Goal: Information Seeking & Learning: Learn about a topic

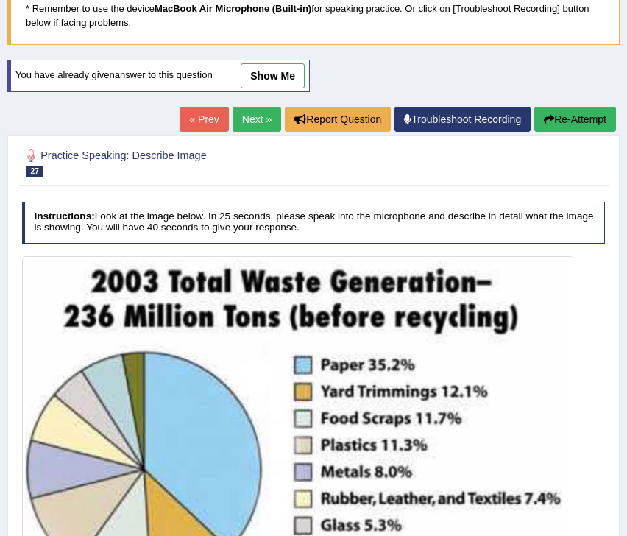
scroll to position [117, 0]
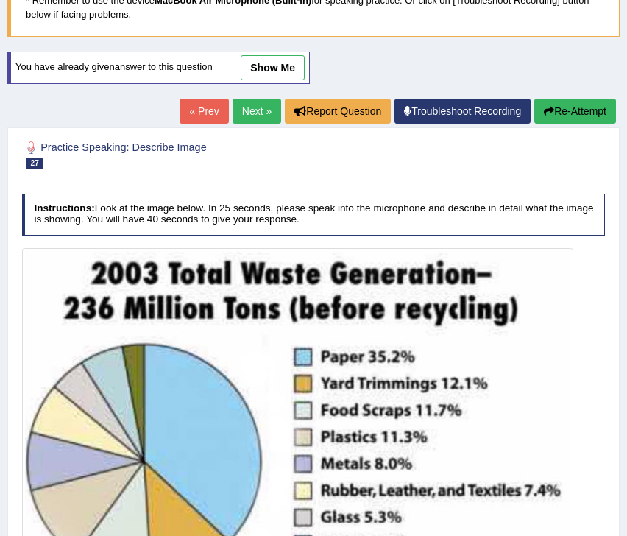
click at [583, 116] on button "Re-Attempt" at bounding box center [575, 111] width 82 height 25
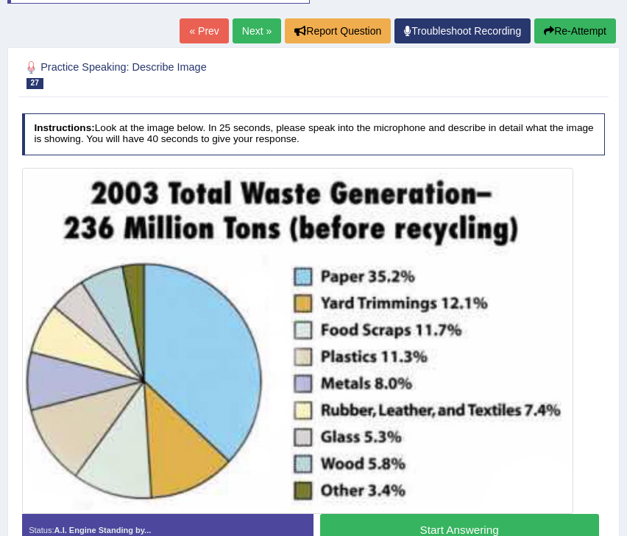
scroll to position [239, 0]
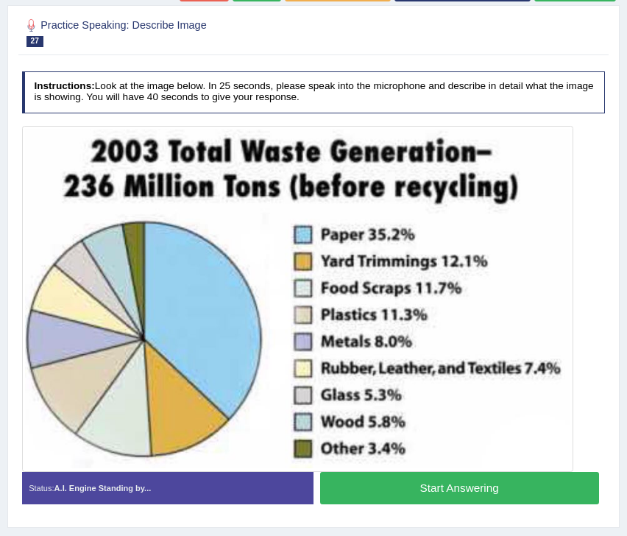
click at [448, 486] on button "Start Answering" at bounding box center [459, 488] width 279 height 32
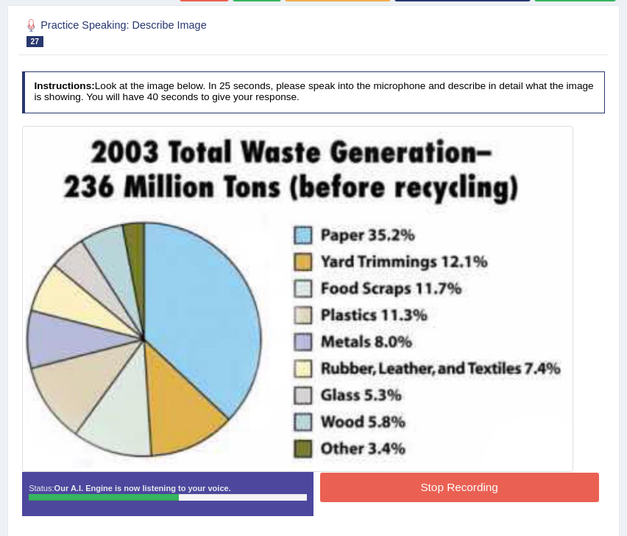
click at [448, 486] on button "Stop Recording" at bounding box center [459, 487] width 279 height 29
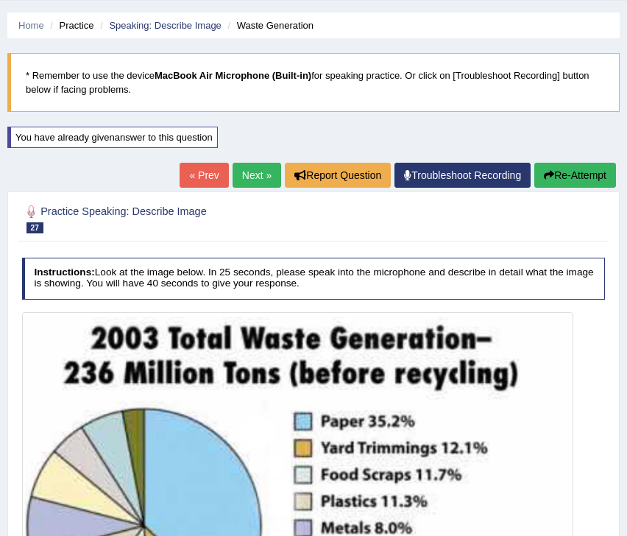
scroll to position [15, 0]
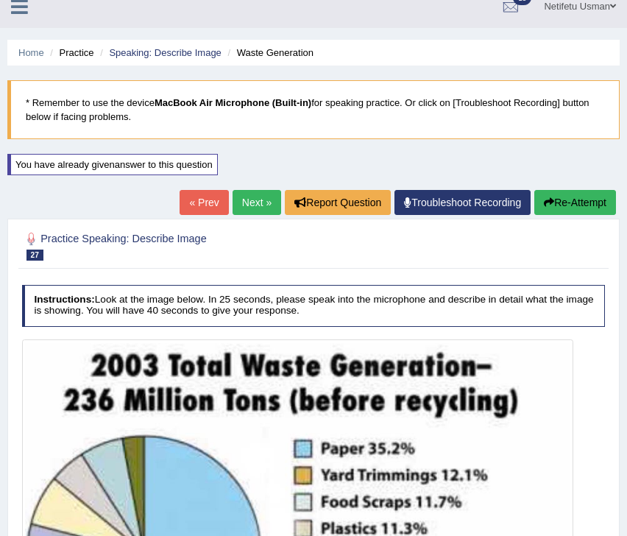
click at [556, 200] on button "Re-Attempt" at bounding box center [575, 202] width 82 height 25
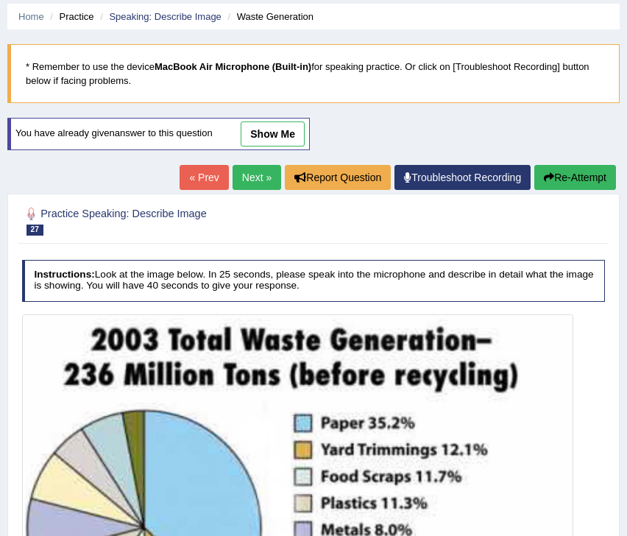
scroll to position [283, 0]
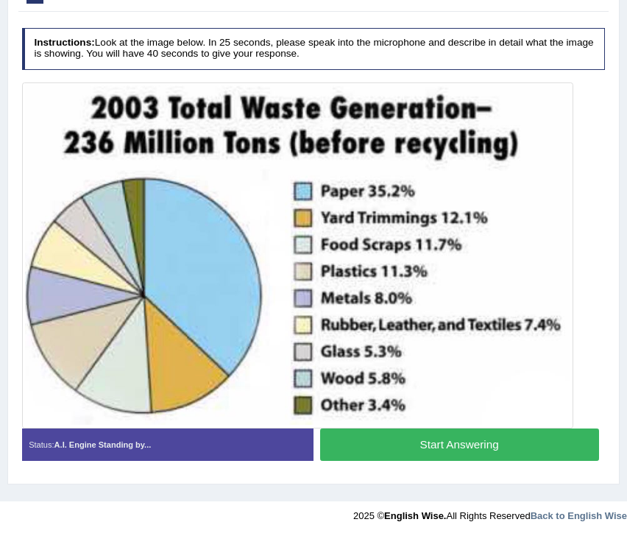
click at [386, 443] on button "Start Answering" at bounding box center [459, 444] width 279 height 32
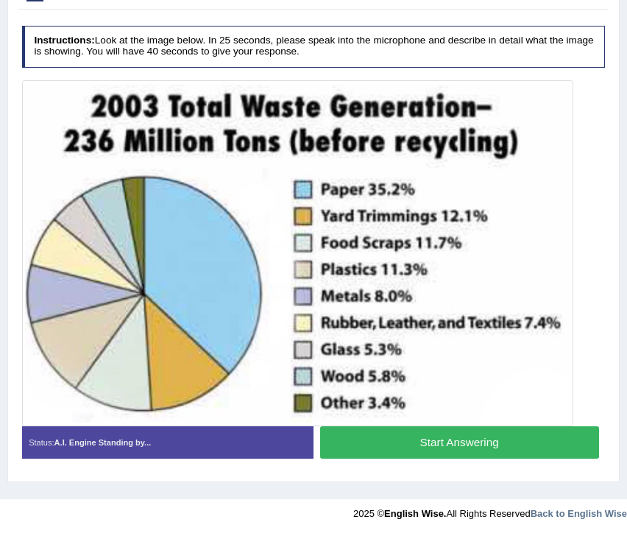
scroll to position [272, 0]
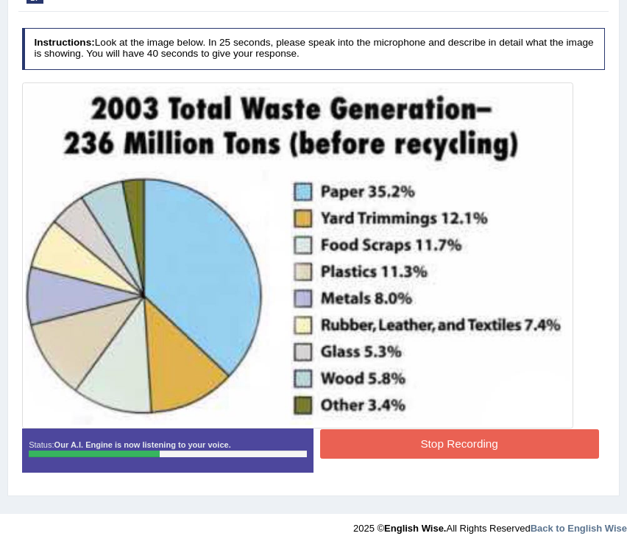
click at [386, 443] on button "Stop Recording" at bounding box center [459, 443] width 279 height 29
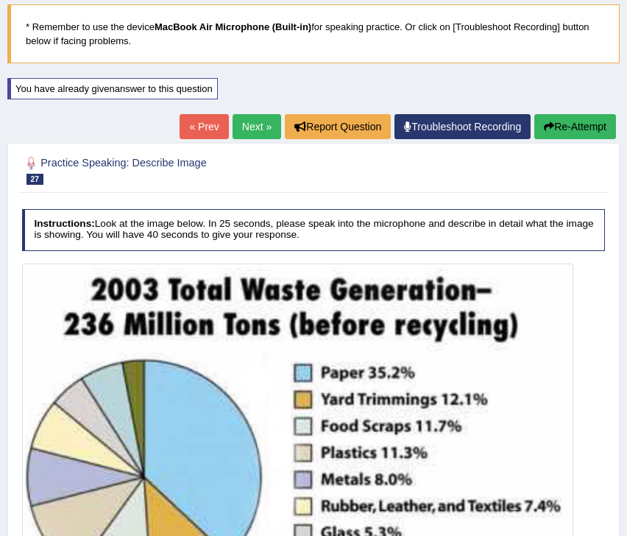
scroll to position [0, 0]
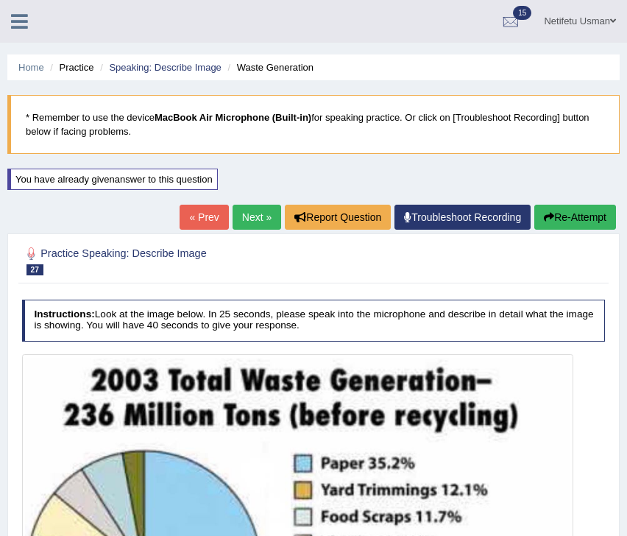
click at [553, 225] on button "Re-Attempt" at bounding box center [575, 217] width 82 height 25
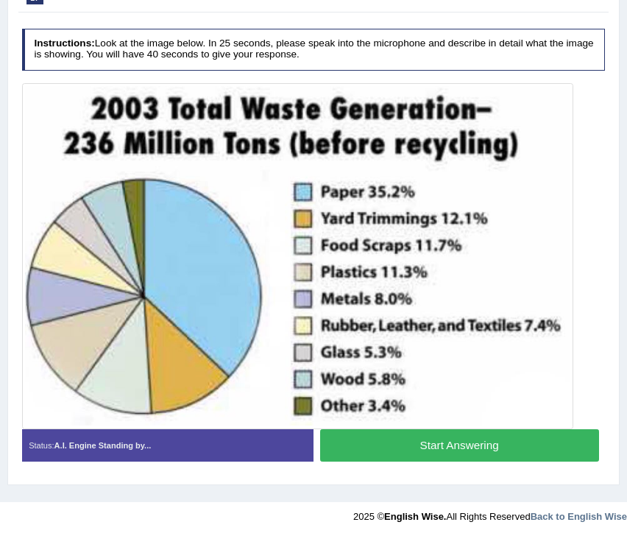
scroll to position [283, 0]
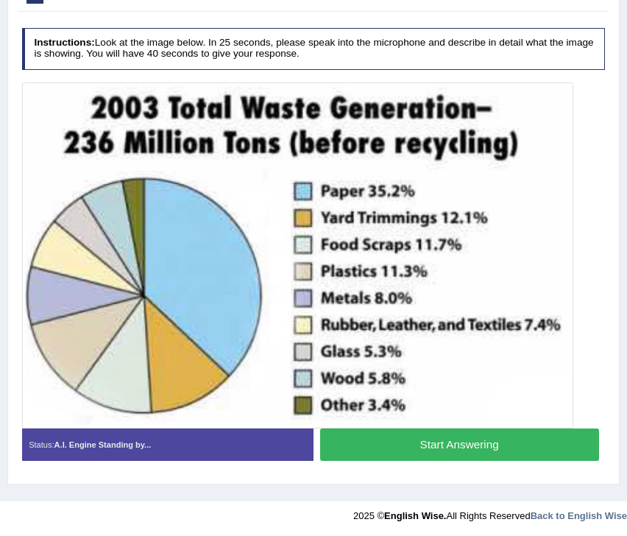
click at [417, 444] on button "Start Answering" at bounding box center [459, 444] width 279 height 32
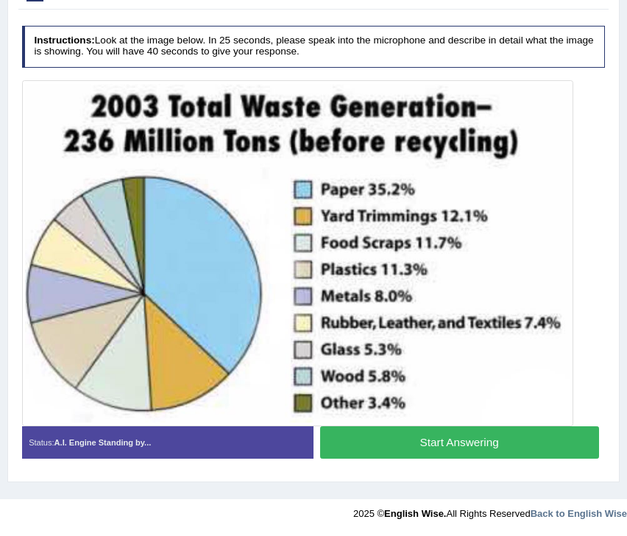
scroll to position [272, 0]
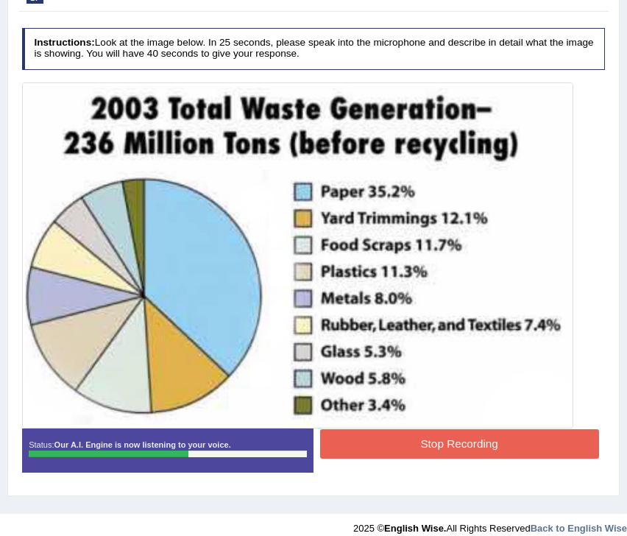
click at [417, 444] on button "Stop Recording" at bounding box center [459, 443] width 279 height 29
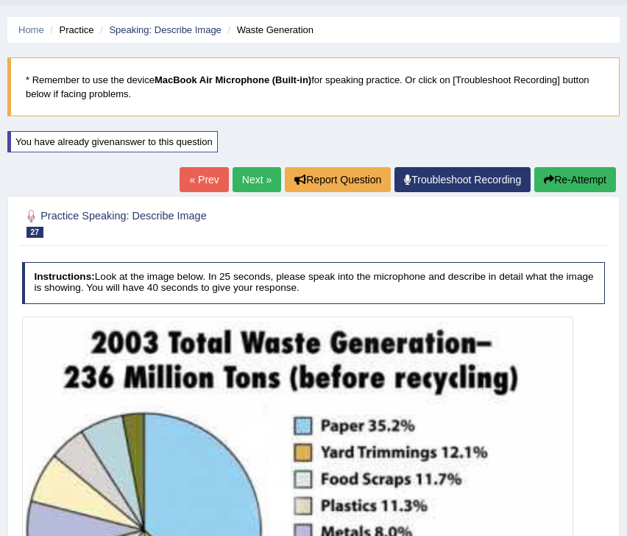
scroll to position [0, 0]
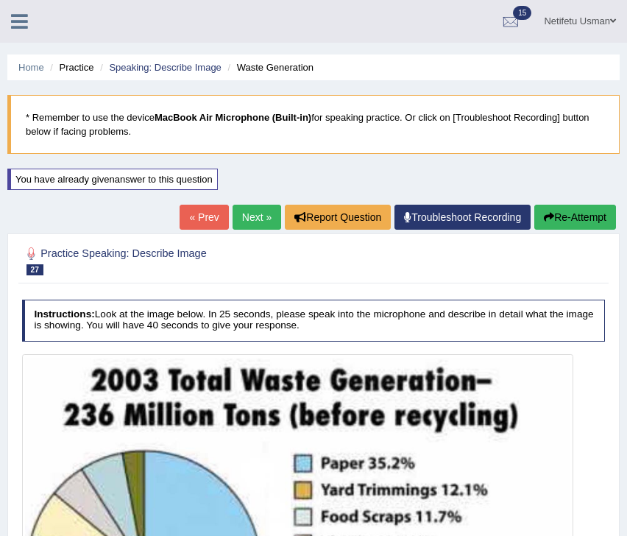
click at [581, 216] on button "Re-Attempt" at bounding box center [575, 217] width 82 height 25
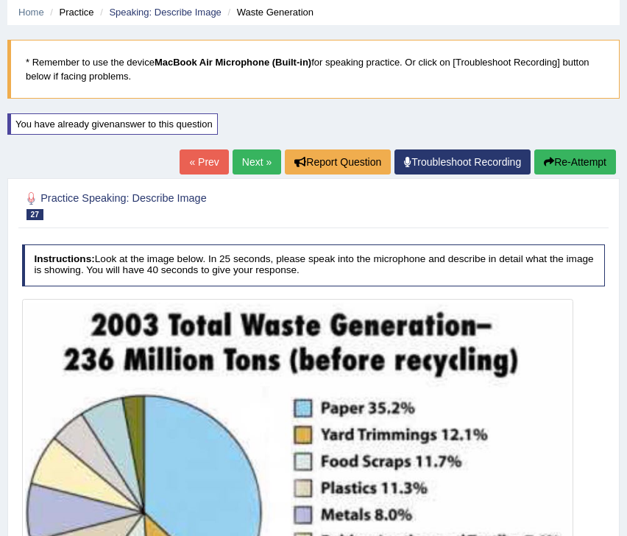
scroll to position [93, 0]
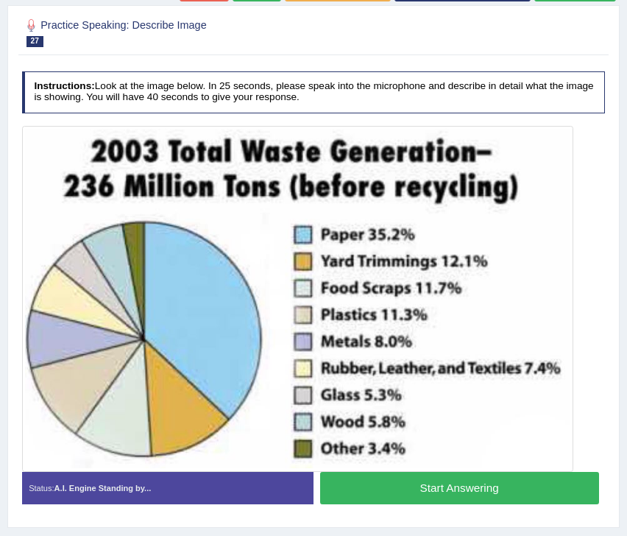
scroll to position [283, 0]
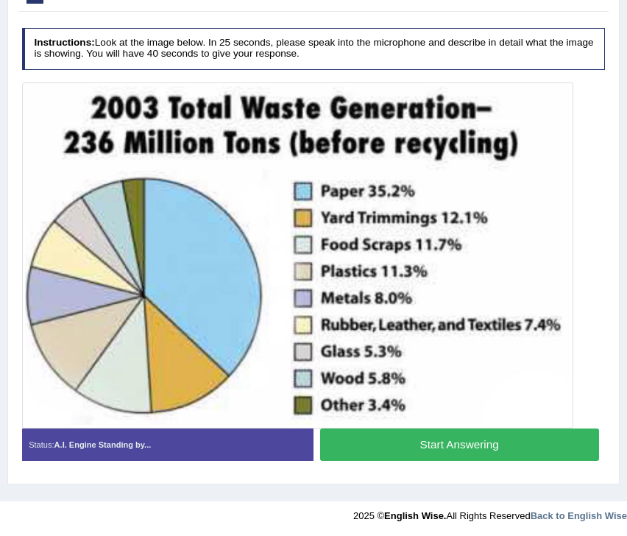
click at [406, 468] on div "Status: A.I. Engine Standing by... Start Answering Stop Recording" at bounding box center [314, 450] width 584 height 45
click at [406, 448] on button "Start Answering" at bounding box center [459, 444] width 279 height 32
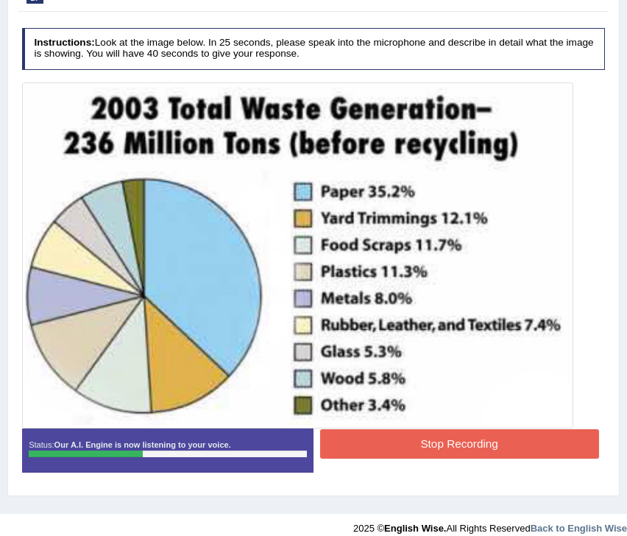
click at [406, 448] on button "Stop Recording" at bounding box center [459, 443] width 279 height 29
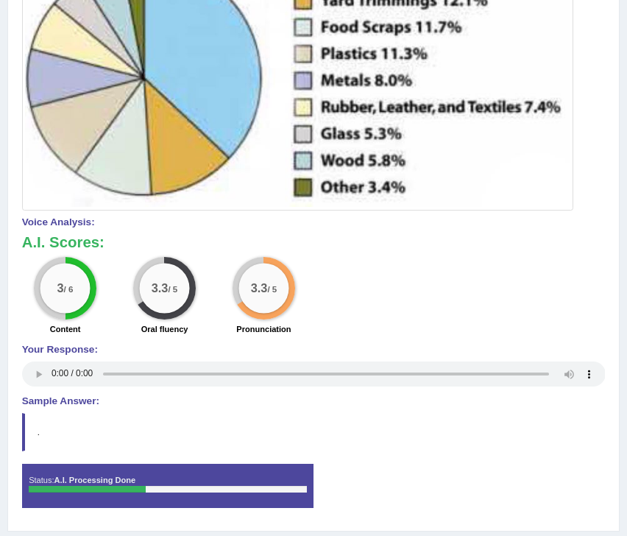
scroll to position [536, 0]
